Goal: Task Accomplishment & Management: Use online tool/utility

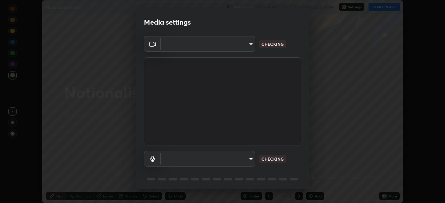
scroll to position [25, 0]
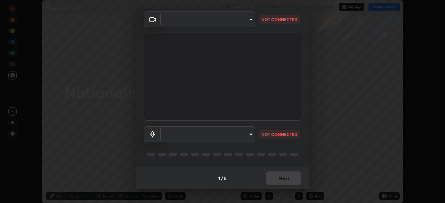
type input "c7661abdb2026871ead36f205add4b28eed2acd2256a3062a57d90756d6a7fda"
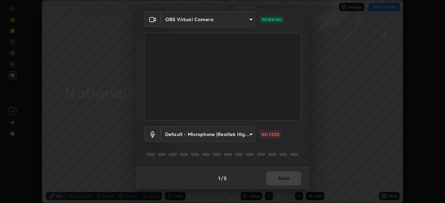
click at [241, 131] on body "Erase all Nationalism India 7 Recording WAS SCHEDULED TO START AT 5:46 PM Setti…" at bounding box center [222, 101] width 445 height 203
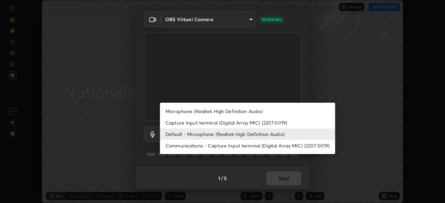
click at [249, 123] on li "Capture Input terminal (Digital Array MIC) (2207:0019)" at bounding box center [247, 122] width 175 height 11
type input "5aa96fe5ceb46038efbd5160c87d412da543bc931e5d7f9e16129d559fa63214"
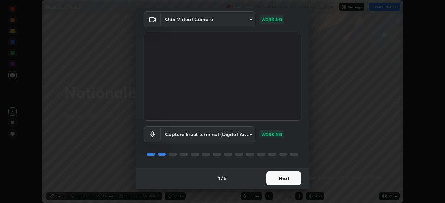
click at [280, 175] on button "Next" at bounding box center [283, 179] width 35 height 14
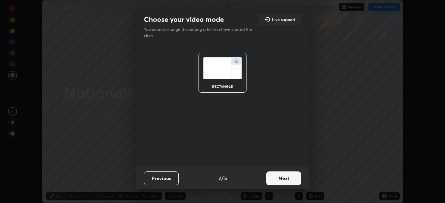
scroll to position [0, 0]
click at [281, 181] on button "Next" at bounding box center [283, 179] width 35 height 14
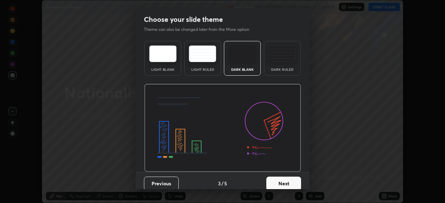
click at [277, 183] on button "Next" at bounding box center [283, 184] width 35 height 14
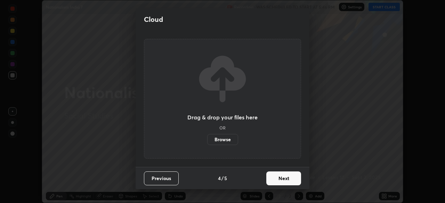
click at [238, 168] on div "Previous 4 / 5 Next" at bounding box center [223, 178] width 174 height 22
click at [279, 177] on button "Next" at bounding box center [283, 179] width 35 height 14
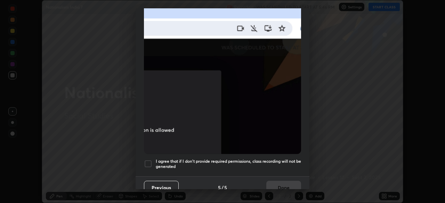
scroll to position [167, 0]
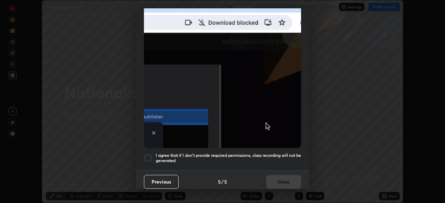
click at [147, 156] on div at bounding box center [148, 158] width 8 height 8
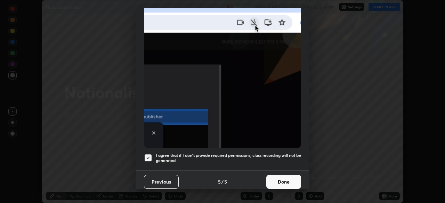
click at [266, 181] on button "Done" at bounding box center [283, 182] width 35 height 14
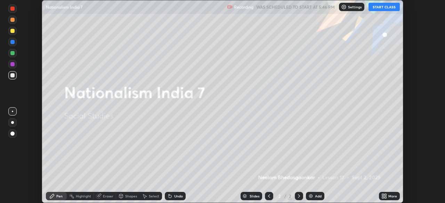
click at [314, 196] on div "Add" at bounding box center [315, 196] width 18 height 8
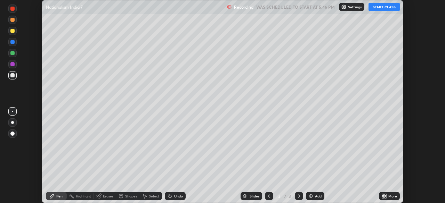
click at [385, 198] on icon at bounding box center [386, 198] width 2 height 2
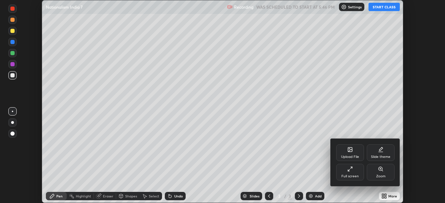
click at [354, 154] on div "Upload File" at bounding box center [350, 153] width 28 height 17
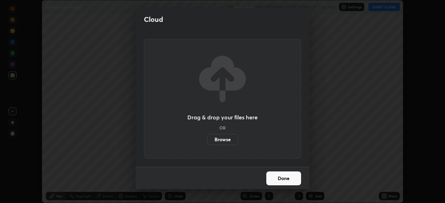
click at [230, 139] on label "Browse" at bounding box center [222, 139] width 31 height 11
click at [207, 139] on input "Browse" at bounding box center [207, 139] width 0 height 11
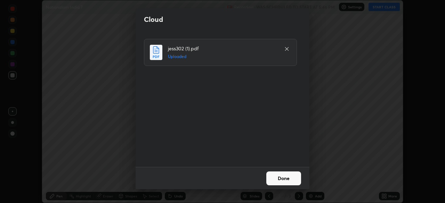
click at [278, 176] on button "Done" at bounding box center [283, 179] width 35 height 14
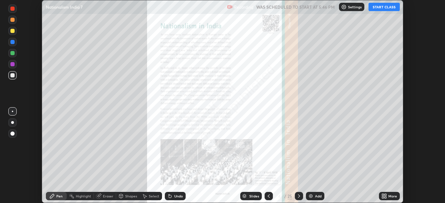
click at [295, 197] on div at bounding box center [299, 196] width 8 height 8
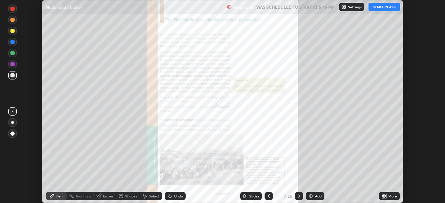
click at [297, 196] on icon at bounding box center [299, 197] width 6 height 6
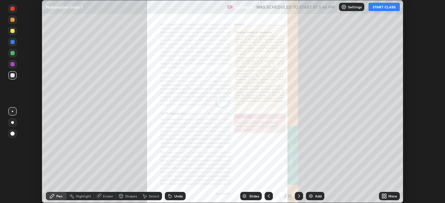
click at [298, 196] on icon at bounding box center [299, 197] width 6 height 6
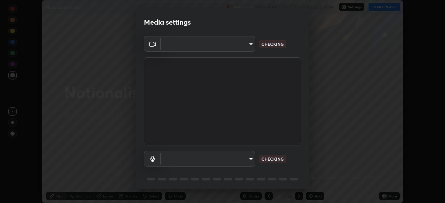
scroll to position [25, 0]
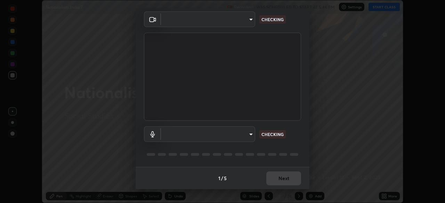
type input "c7661abdb2026871ead36f205add4b28eed2acd2256a3062a57d90756d6a7fda"
click at [248, 22] on body "Erase all Nationalism India 7 Recording WAS SCHEDULED TO START AT 5:46 PM Setti…" at bounding box center [222, 101] width 445 height 203
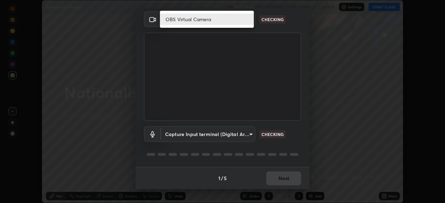
click at [239, 137] on div at bounding box center [222, 101] width 445 height 203
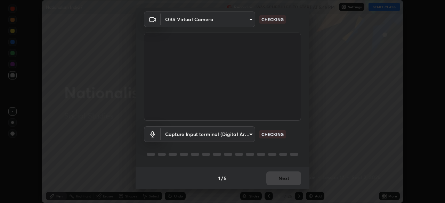
click at [227, 127] on body "Erase all Nationalism India 7 Recording WAS SCHEDULED TO START AT 5:46 PM Setti…" at bounding box center [222, 101] width 445 height 203
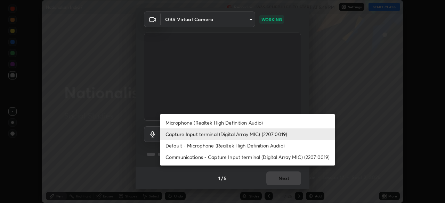
click at [207, 134] on li "Capture Input terminal (Digital Array MIC) (2207:0019)" at bounding box center [247, 134] width 175 height 11
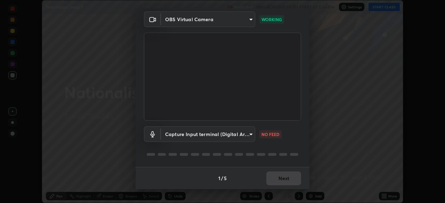
click at [245, 133] on body "Erase all Nationalism India 7 Recording WAS SCHEDULED TO START AT 5:46 PM Setti…" at bounding box center [222, 101] width 445 height 203
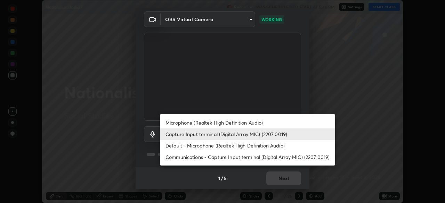
click at [242, 123] on li "Microphone (Realtek High Definition Audio)" at bounding box center [247, 122] width 175 height 11
type input "96fcf24ad01b3a7b421b329ab36215e194257b873513e221a7a03126c554046f"
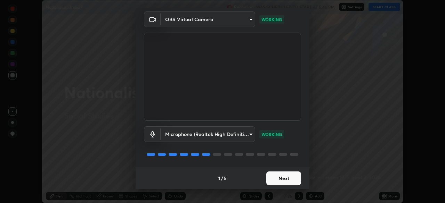
click at [277, 178] on button "Next" at bounding box center [283, 179] width 35 height 14
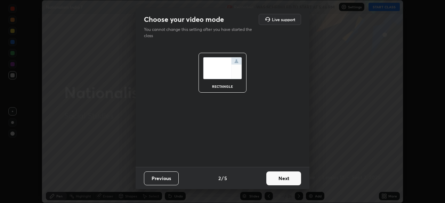
scroll to position [0, 0]
click at [280, 179] on button "Next" at bounding box center [283, 179] width 35 height 14
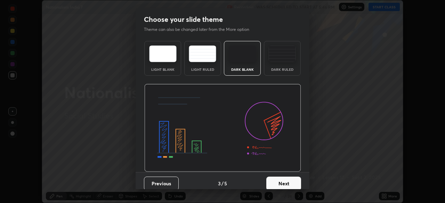
click at [283, 186] on button "Next" at bounding box center [283, 184] width 35 height 14
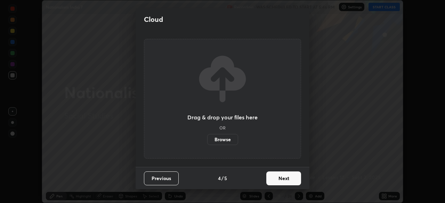
click at [233, 141] on label "Browse" at bounding box center [222, 139] width 31 height 11
click at [207, 141] on input "Browse" at bounding box center [207, 139] width 0 height 11
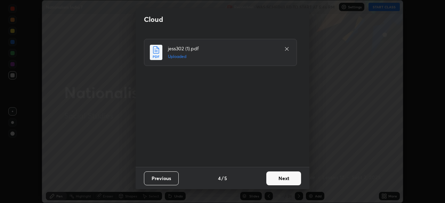
click at [283, 178] on button "Next" at bounding box center [283, 179] width 35 height 14
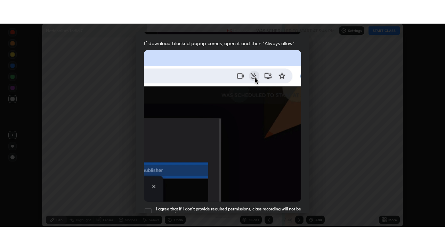
scroll to position [167, 0]
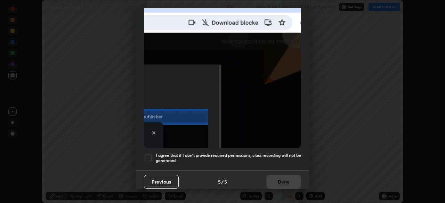
click at [147, 154] on div at bounding box center [148, 158] width 8 height 8
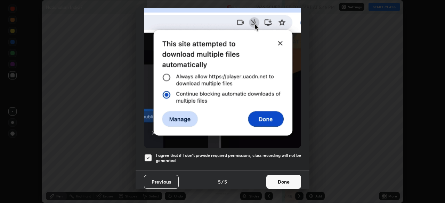
click at [274, 182] on button "Done" at bounding box center [283, 182] width 35 height 14
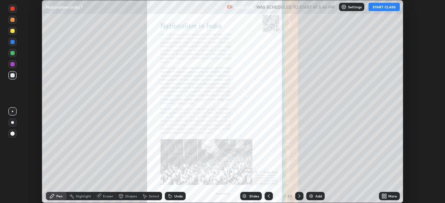
click at [298, 196] on icon at bounding box center [300, 197] width 6 height 6
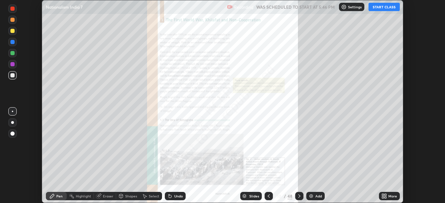
click at [298, 196] on icon at bounding box center [300, 197] width 6 height 6
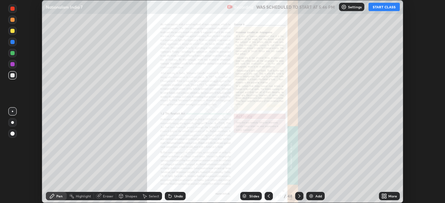
click at [388, 196] on div "More" at bounding box center [389, 196] width 21 height 8
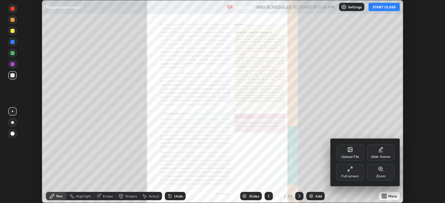
click at [382, 175] on div "Zoom" at bounding box center [380, 176] width 9 height 3
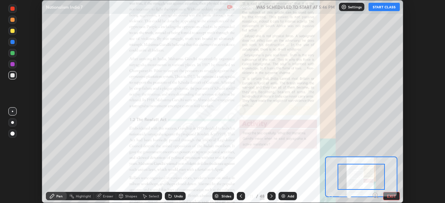
click at [375, 195] on icon at bounding box center [376, 195] width 2 height 0
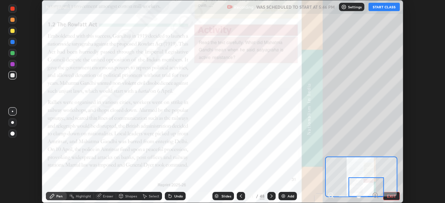
click at [271, 196] on icon at bounding box center [272, 197] width 6 height 6
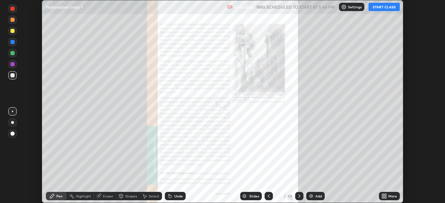
click at [298, 196] on icon at bounding box center [300, 197] width 6 height 6
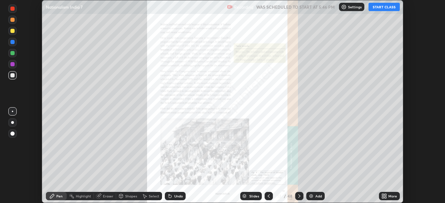
click at [295, 196] on div at bounding box center [299, 196] width 8 height 8
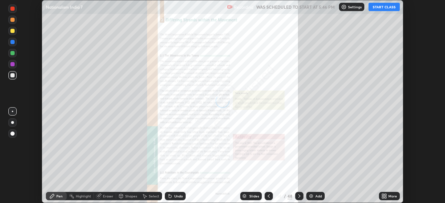
click at [298, 196] on icon at bounding box center [300, 197] width 6 height 6
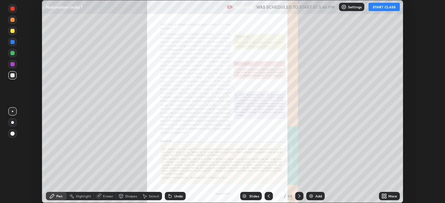
click at [298, 196] on icon at bounding box center [300, 197] width 6 height 6
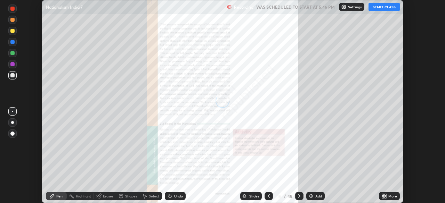
click at [298, 197] on icon at bounding box center [300, 197] width 6 height 6
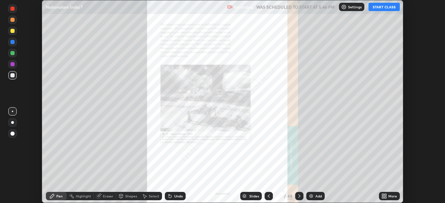
click at [298, 196] on icon at bounding box center [300, 197] width 6 height 6
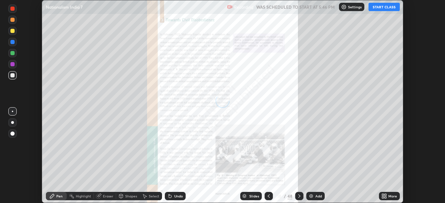
click at [299, 196] on icon at bounding box center [300, 197] width 6 height 6
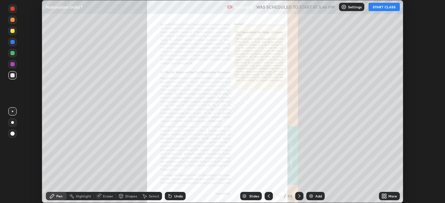
click at [390, 196] on div "More" at bounding box center [392, 196] width 9 height 3
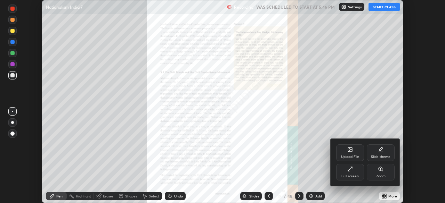
click at [378, 175] on div "Zoom" at bounding box center [380, 176] width 9 height 3
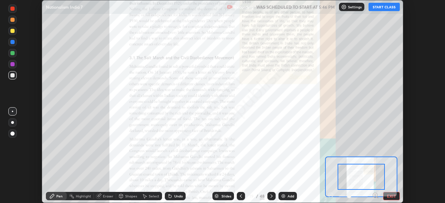
click at [375, 195] on icon at bounding box center [375, 196] width 0 height 2
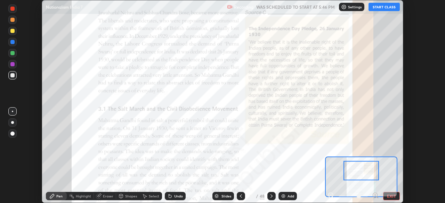
click at [388, 6] on button "START CLASS" at bounding box center [384, 7] width 31 height 8
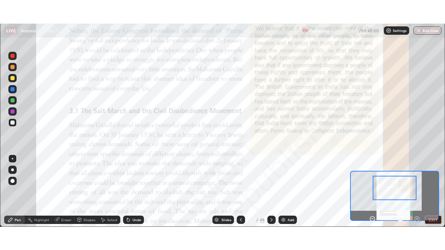
scroll to position [250, 445]
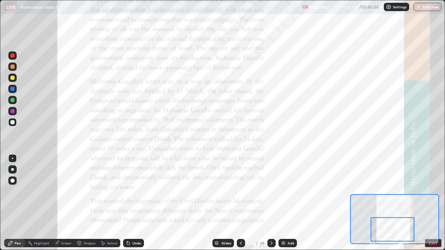
click at [270, 203] on icon at bounding box center [272, 244] width 6 height 6
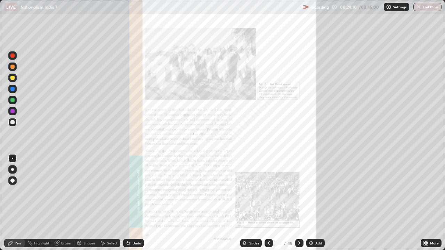
click at [425, 203] on icon at bounding box center [425, 242] width 2 height 2
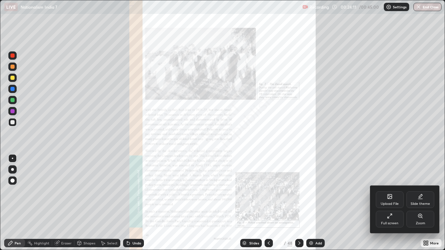
click at [429, 203] on div at bounding box center [222, 125] width 445 height 250
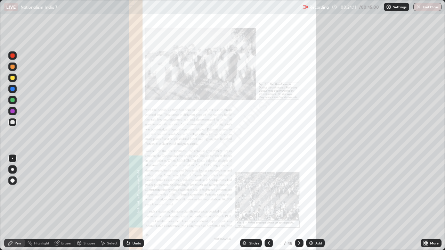
click at [431, 203] on div "More" at bounding box center [434, 243] width 9 height 3
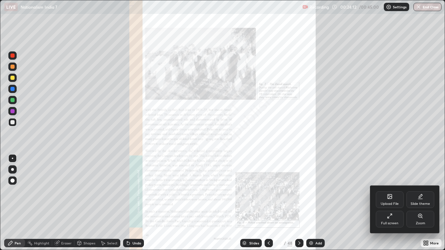
click at [418, 203] on div "Zoom" at bounding box center [421, 219] width 28 height 17
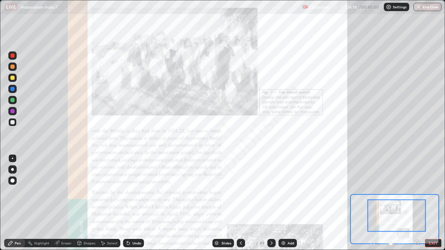
click at [412, 203] on div at bounding box center [397, 216] width 58 height 32
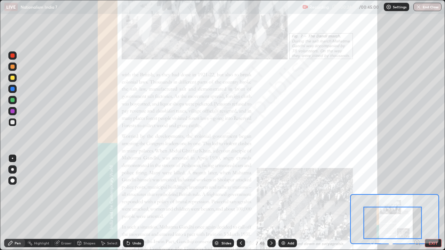
click at [417, 203] on icon at bounding box center [417, 243] width 0 height 2
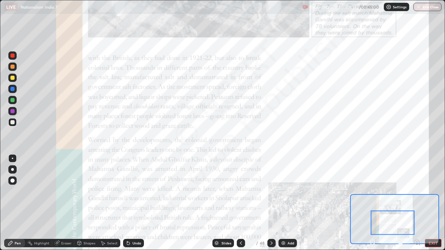
click at [417, 203] on icon at bounding box center [417, 242] width 2 height 0
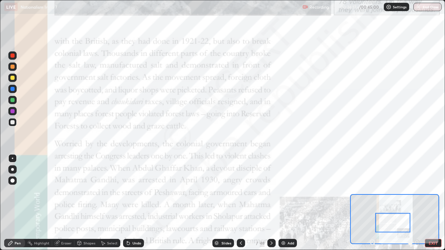
click at [372, 203] on icon at bounding box center [373, 242] width 2 height 0
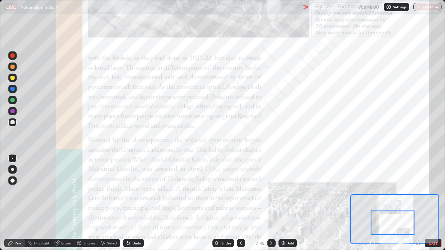
click at [421, 10] on button "End Class" at bounding box center [427, 7] width 28 height 8
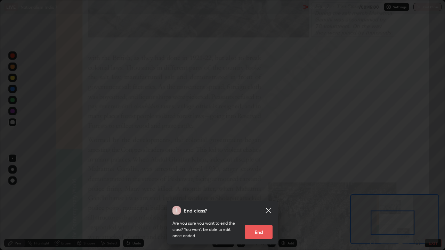
click at [263, 203] on button "End" at bounding box center [259, 232] width 28 height 14
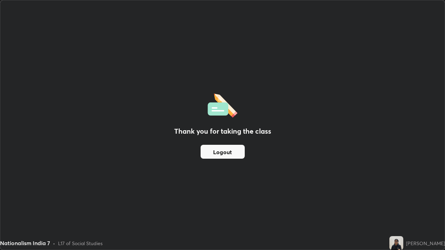
click at [231, 153] on button "Logout" at bounding box center [223, 152] width 44 height 14
